Goal: Contribute content

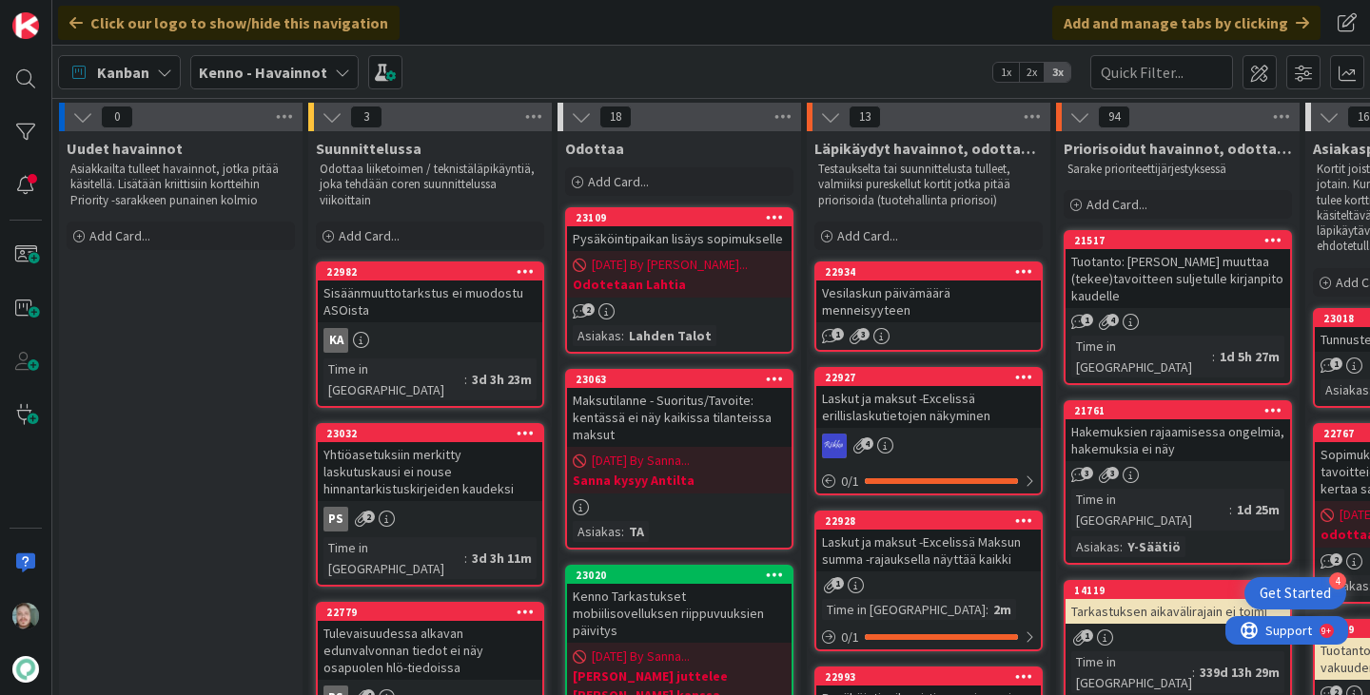
scroll to position [144, 0]
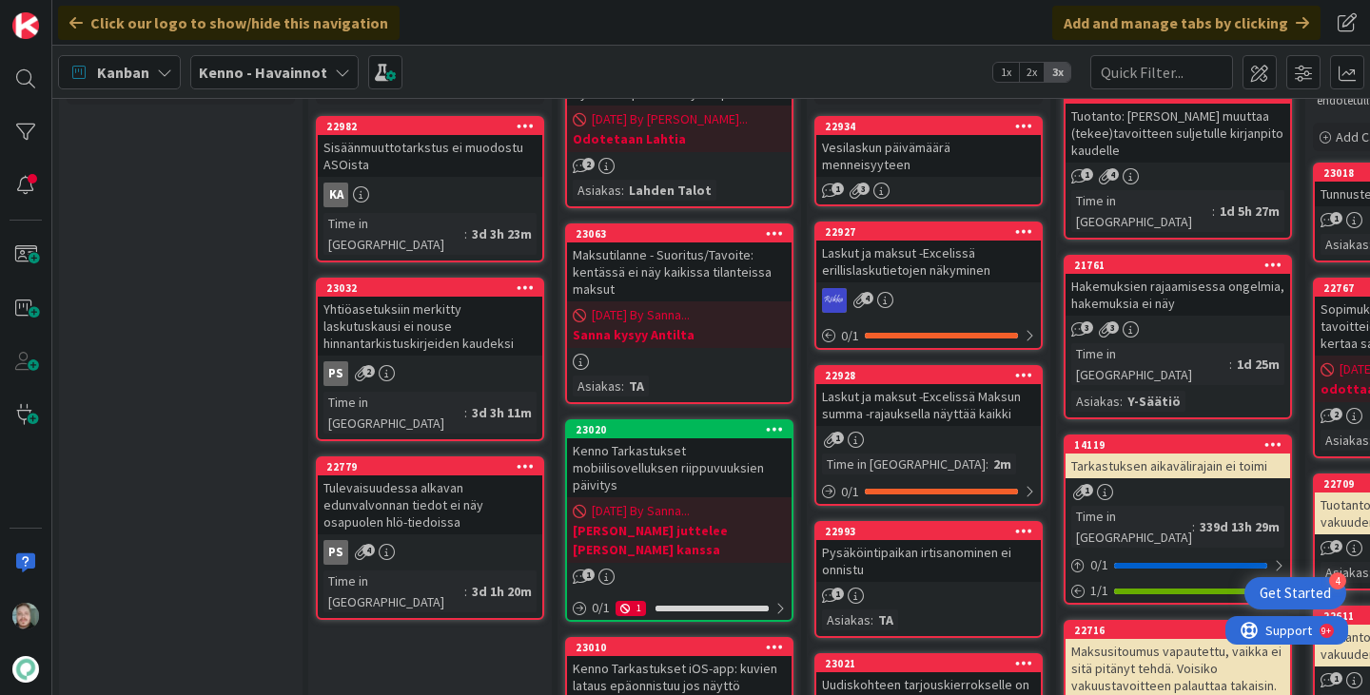
click at [452, 476] on div "Tulevaisuudessa alkavan edunvalvonnan tiedot ei näy osapuolen hlö-tiedoissa" at bounding box center [430, 505] width 225 height 59
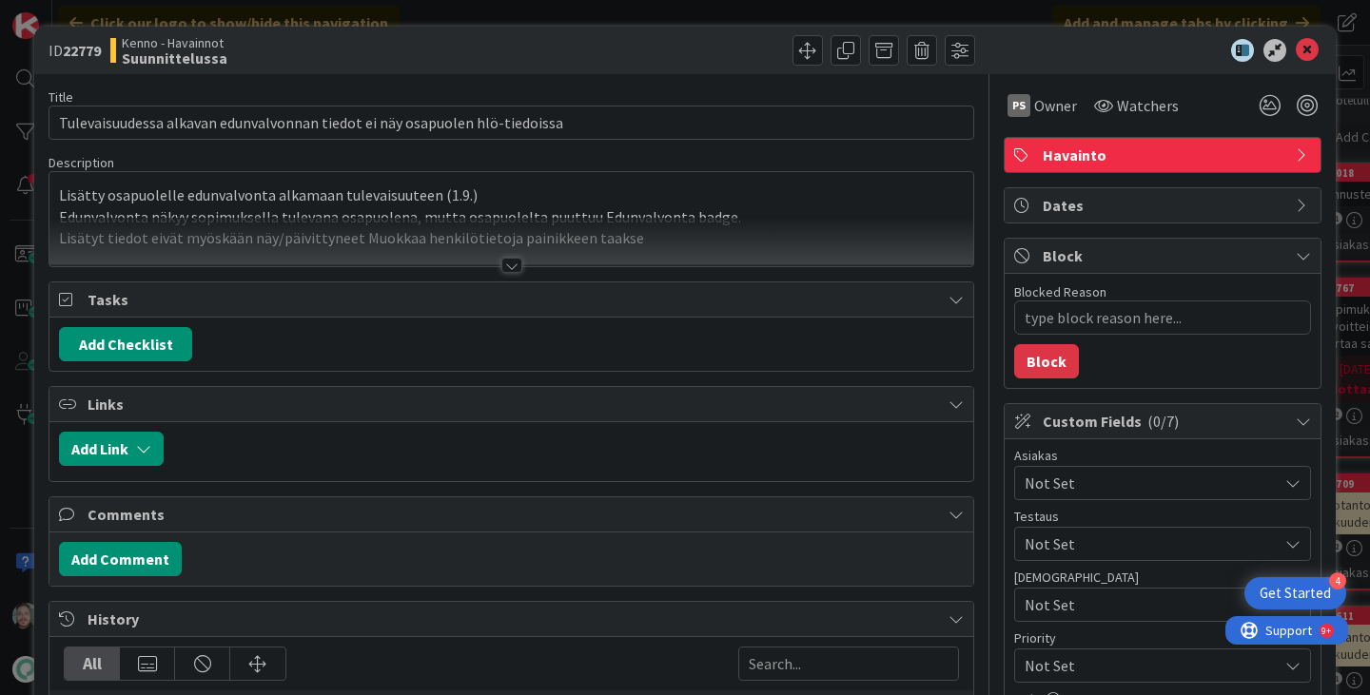
type textarea "x"
click at [501, 270] on div at bounding box center [511, 265] width 21 height 15
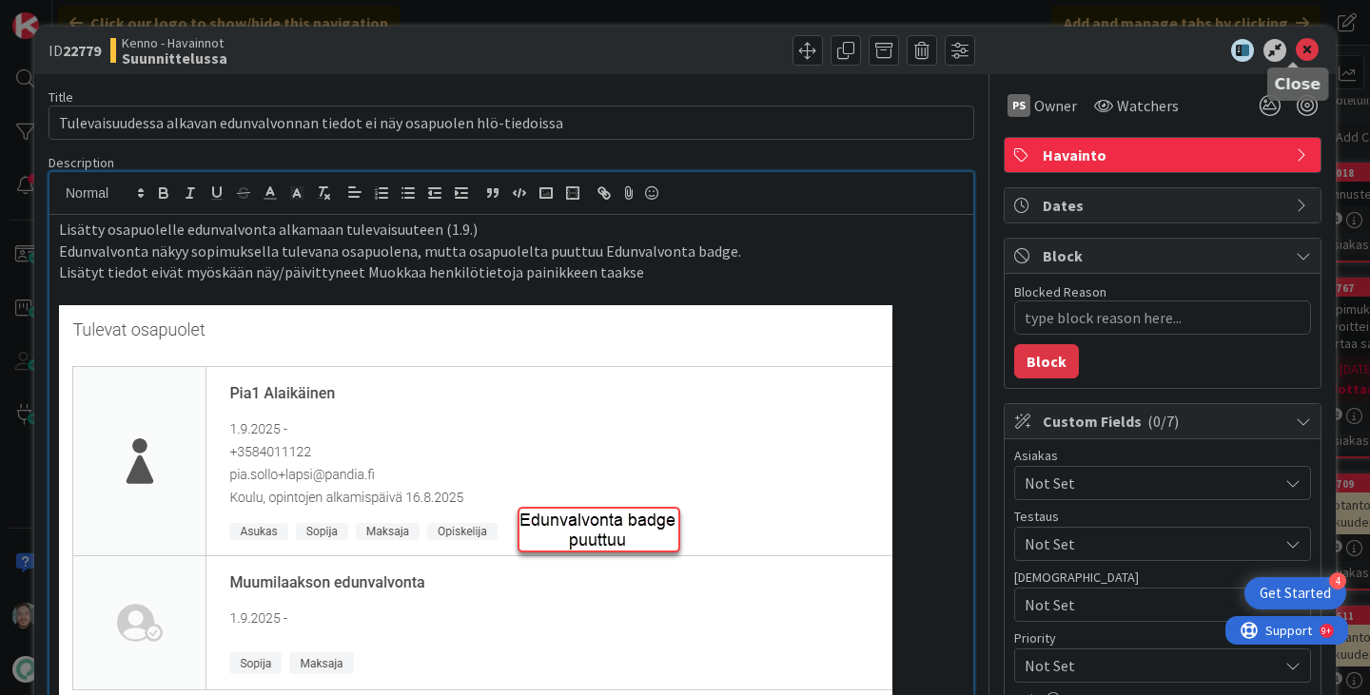
click at [1296, 55] on icon at bounding box center [1307, 50] width 23 height 23
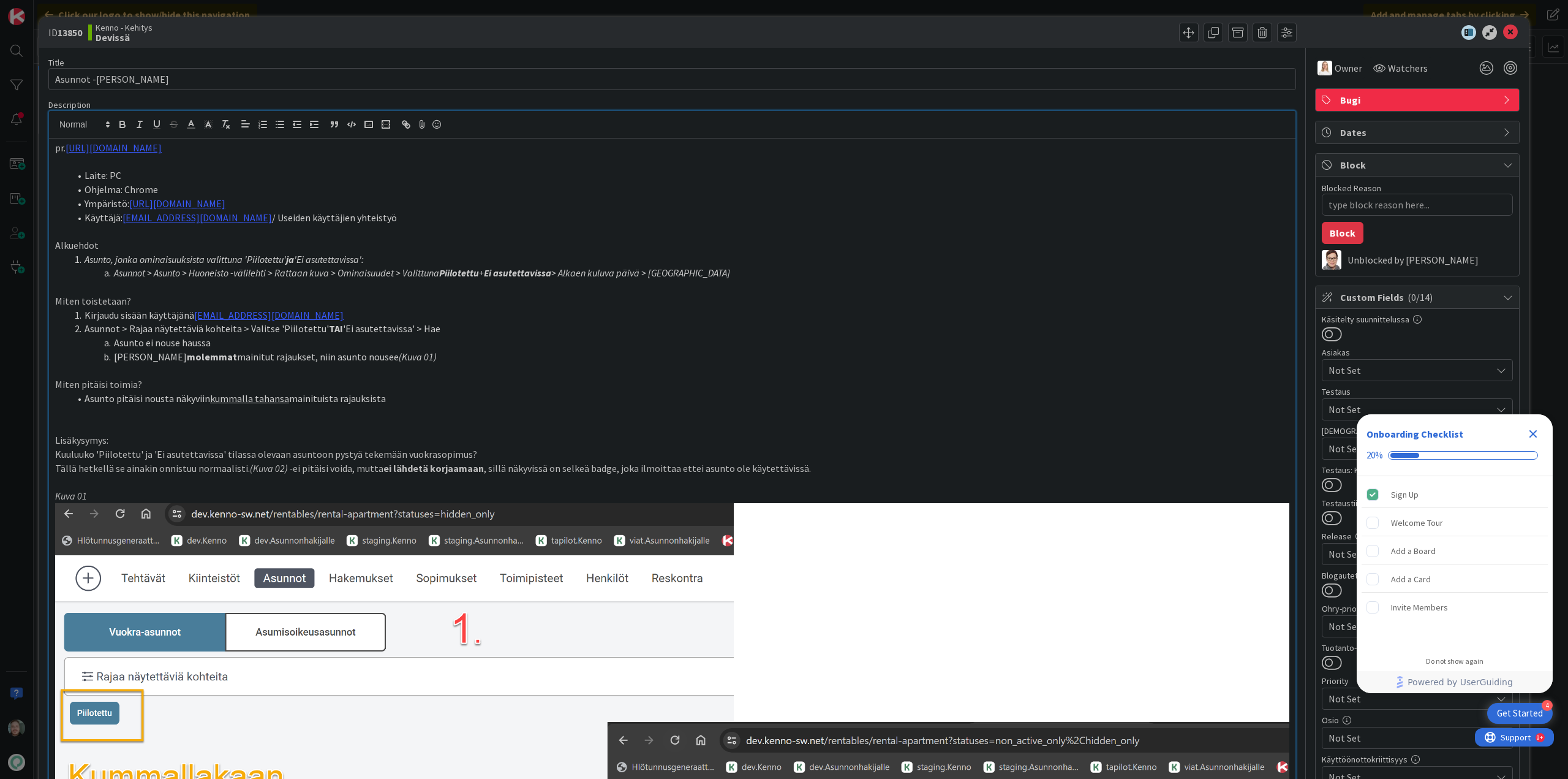
scroll to position [307, 0]
type textarea "x"
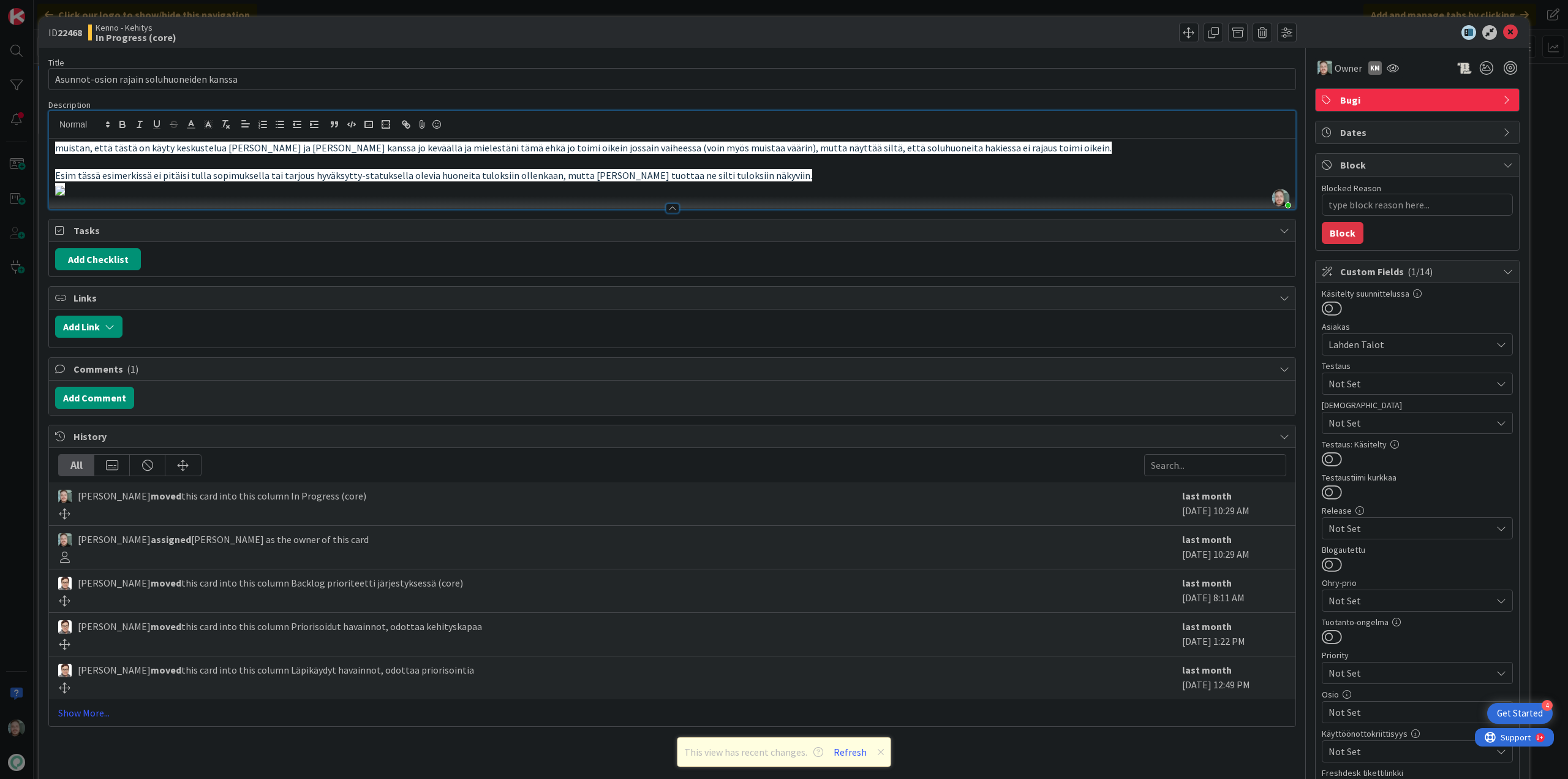
scroll to position [368, 0]
type textarea "x"
